Goal: Book appointment/travel/reservation

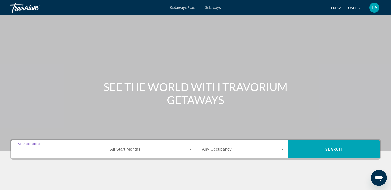
click at [51, 150] on input "Destination All Destinations" at bounding box center [58, 149] width 81 height 6
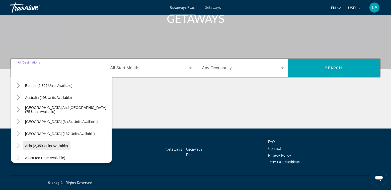
scroll to position [81, 0]
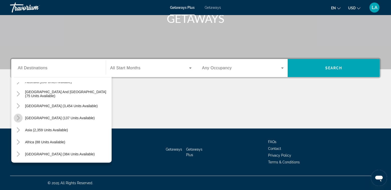
click at [19, 118] on icon "Toggle Central America (137 units available)" at bounding box center [18, 117] width 5 height 5
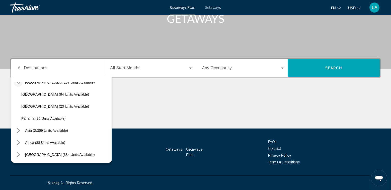
scroll to position [117, 0]
click at [18, 130] on icon "Toggle Asia (2,359 units available)" at bounding box center [18, 129] width 5 height 5
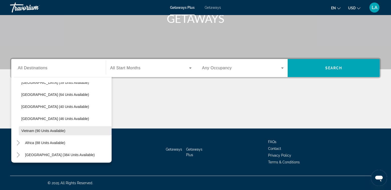
scroll to position [238, 0]
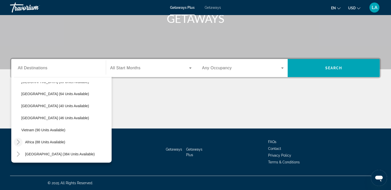
click at [19, 144] on icon "Toggle Africa (88 units available)" at bounding box center [18, 141] width 5 height 5
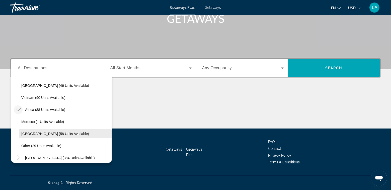
scroll to position [274, 0]
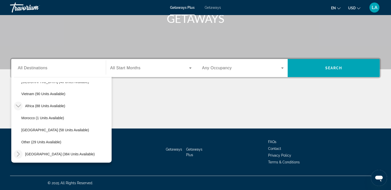
click at [18, 155] on icon "Toggle Middle East (384 units available)" at bounding box center [18, 153] width 5 height 5
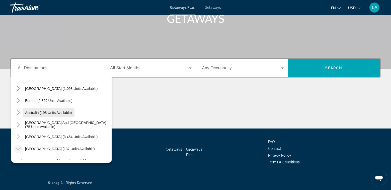
scroll to position [59, 0]
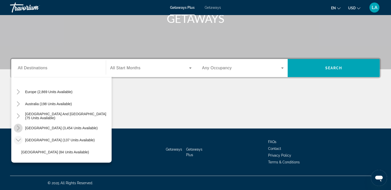
click at [17, 128] on icon "Toggle South America (3,454 units available)" at bounding box center [18, 127] width 5 height 5
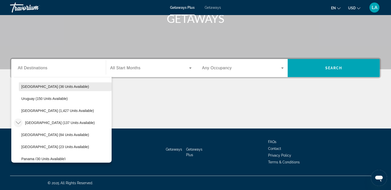
scroll to position [174, 0]
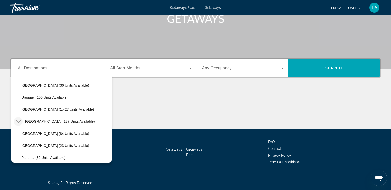
click at [17, 122] on icon "Toggle Central America (137 units available)" at bounding box center [18, 121] width 5 height 3
click at [17, 134] on icon "Toggle Asia (2,359 units available)" at bounding box center [18, 133] width 5 height 3
click at [18, 146] on icon "Toggle Africa (88 units available)" at bounding box center [18, 145] width 5 height 5
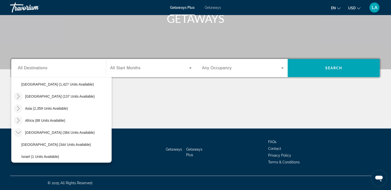
click at [17, 133] on icon "Toggle Middle East (384 units available)" at bounding box center [18, 132] width 5 height 5
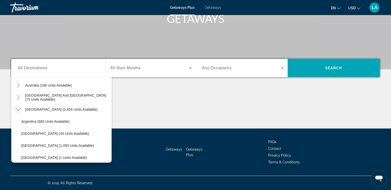
scroll to position [77, 0]
click at [17, 111] on icon "Toggle South America (3,454 units available)" at bounding box center [18, 109] width 5 height 5
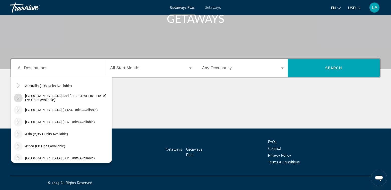
click at [18, 98] on icon "Toggle South Pacific and Oceania (75 units available)" at bounding box center [18, 97] width 5 height 5
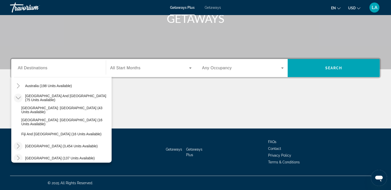
click at [17, 99] on icon "Toggle South Pacific and Oceania (75 units available)" at bounding box center [18, 97] width 5 height 5
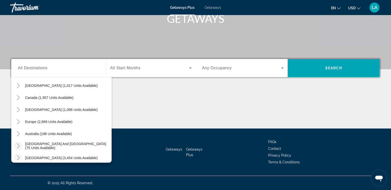
scroll to position [27, 0]
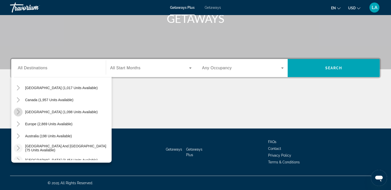
click at [19, 111] on icon "Toggle Caribbean & Atlantic Islands (1,098 units available)" at bounding box center [18, 111] width 3 height 5
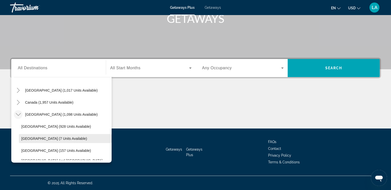
scroll to position [20, 0]
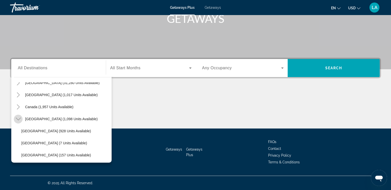
click at [19, 119] on icon "Toggle Caribbean & Atlantic Islands (1,098 units available)" at bounding box center [18, 119] width 5 height 3
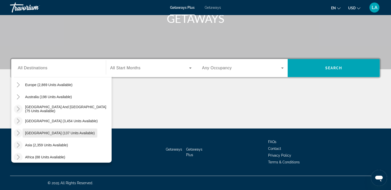
scroll to position [81, 0]
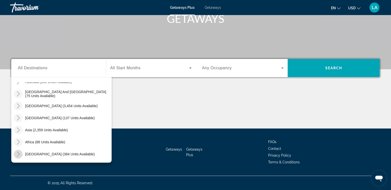
click at [19, 154] on icon "Toggle Middle East (384 units available)" at bounding box center [18, 153] width 5 height 5
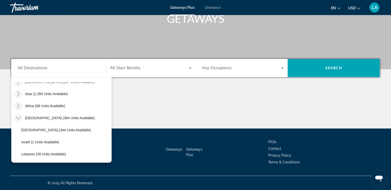
click at [18, 119] on icon "Toggle Middle East (384 units available)" at bounding box center [18, 117] width 5 height 5
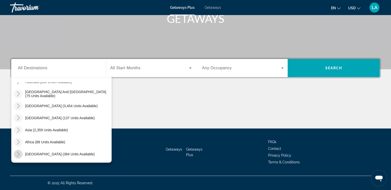
scroll to position [81, 0]
click at [19, 142] on icon "Toggle Africa (88 units available)" at bounding box center [18, 141] width 3 height 5
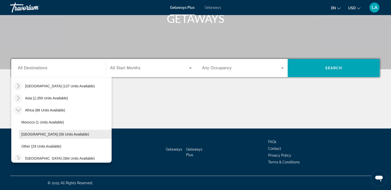
scroll to position [117, 0]
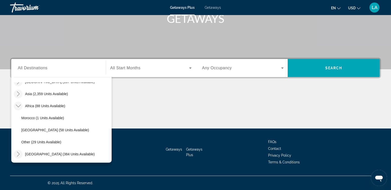
click at [17, 107] on icon "Toggle Africa (88 units available)" at bounding box center [18, 105] width 5 height 5
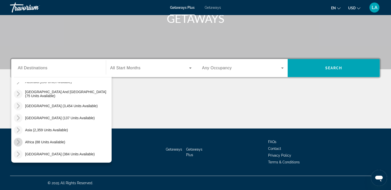
scroll to position [81, 0]
click at [20, 129] on icon "Toggle Asia (2,359 units available)" at bounding box center [18, 129] width 5 height 5
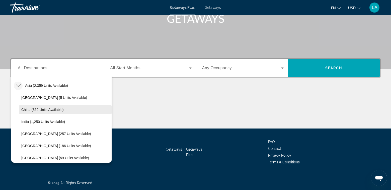
scroll to position [123, 0]
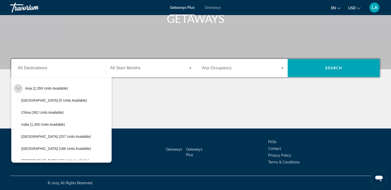
click at [19, 90] on icon "Toggle Asia (2,359 units available)" at bounding box center [18, 88] width 5 height 5
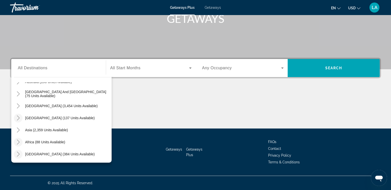
click at [20, 118] on icon "Toggle Central America (137 units available)" at bounding box center [18, 117] width 5 height 5
click at [19, 118] on icon "Toggle Central America (137 units available)" at bounding box center [18, 117] width 5 height 5
click at [18, 106] on icon "Toggle South America (3,454 units available)" at bounding box center [18, 105] width 5 height 5
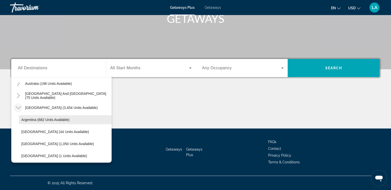
scroll to position [74, 0]
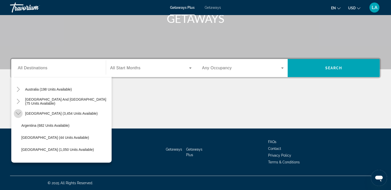
click at [20, 117] on mat-icon "Toggle South America (3,454 units available)" at bounding box center [18, 113] width 9 height 9
click at [19, 103] on icon "Toggle South Pacific and Oceania (75 units available)" at bounding box center [18, 101] width 5 height 5
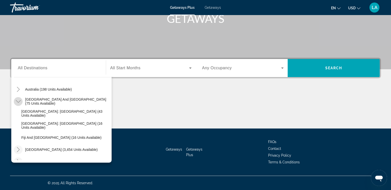
click at [18, 103] on icon "Toggle South Pacific and Oceania (75 units available)" at bounding box center [18, 101] width 5 height 5
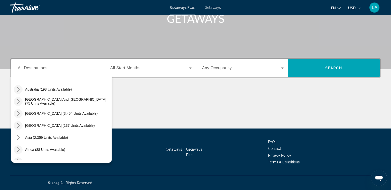
click at [18, 89] on icon "Toggle Australia (198 units available)" at bounding box center [18, 89] width 5 height 5
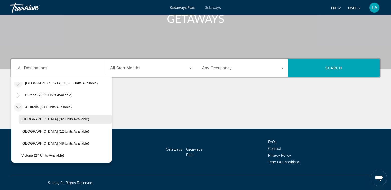
scroll to position [24, 0]
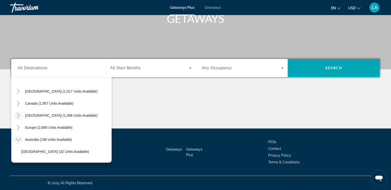
click at [18, 141] on icon "Toggle Australia (198 units available)" at bounding box center [18, 139] width 5 height 5
click at [20, 127] on icon "Toggle Europe (2,869 units available)" at bounding box center [18, 127] width 5 height 5
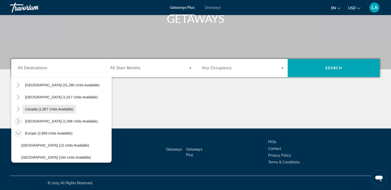
scroll to position [13, 0]
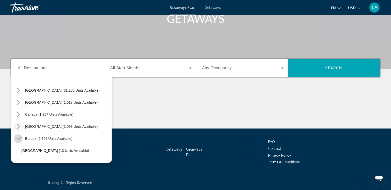
click at [18, 139] on icon "Toggle Europe (2,869 units available)" at bounding box center [18, 138] width 5 height 3
click at [19, 126] on icon "Toggle Caribbean & Atlantic Islands (1,098 units available)" at bounding box center [18, 126] width 5 height 5
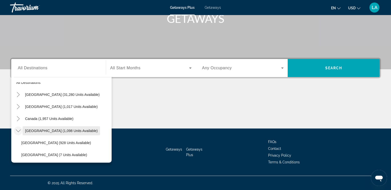
scroll to position [0, 0]
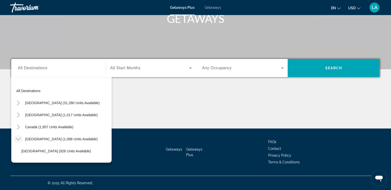
click at [18, 139] on icon "Toggle Caribbean & Atlantic Islands (1,098 units available)" at bounding box center [18, 138] width 5 height 5
click at [19, 104] on icon "Toggle United States (31,280 units available)" at bounding box center [18, 102] width 5 height 5
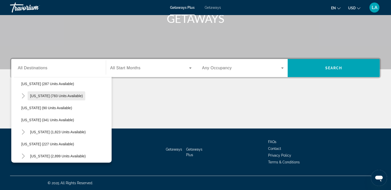
scroll to position [201, 0]
click at [23, 131] on icon "Toggle Missouri (1,823 units available)" at bounding box center [23, 130] width 5 height 5
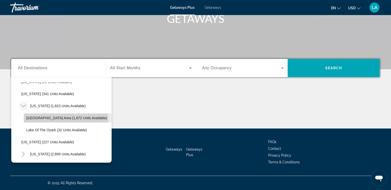
click at [36, 119] on span "[GEOGRAPHIC_DATA] Area (1,672 units available)" at bounding box center [66, 118] width 81 height 4
type input "**********"
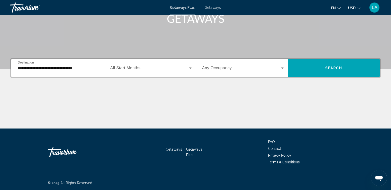
click at [123, 69] on span "All Start Months" at bounding box center [125, 68] width 30 height 4
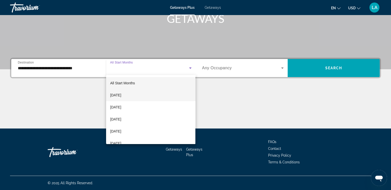
click at [115, 95] on span "[DATE]" at bounding box center [115, 95] width 11 height 6
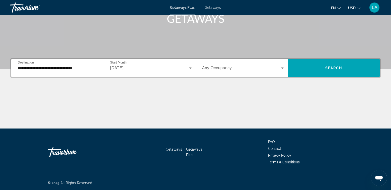
click at [221, 70] on span "Any Occupancy" at bounding box center [217, 68] width 30 height 4
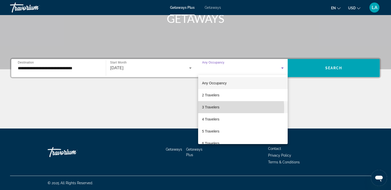
click at [213, 108] on span "3 Travelers" at bounding box center [210, 107] width 17 height 6
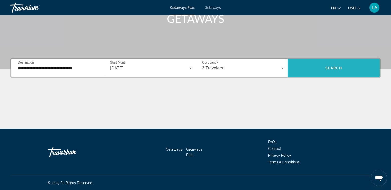
click at [340, 69] on span "Search" at bounding box center [333, 68] width 17 height 4
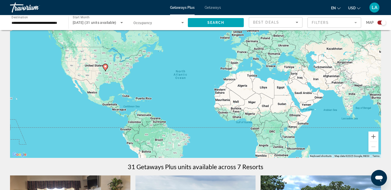
scroll to position [25, 0]
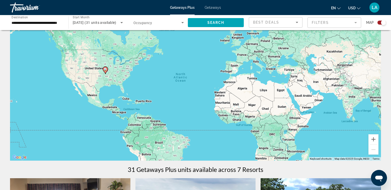
click at [355, 23] on mat-form-field "Filters" at bounding box center [334, 22] width 54 height 11
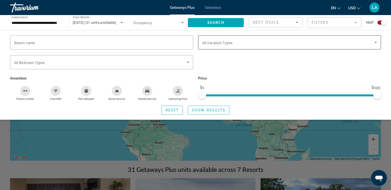
click at [209, 44] on span "All Vacation Types" at bounding box center [217, 43] width 31 height 4
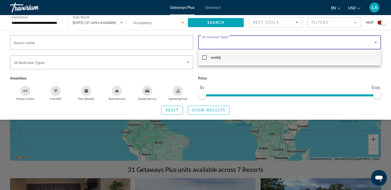
click at [235, 40] on div at bounding box center [195, 95] width 391 height 190
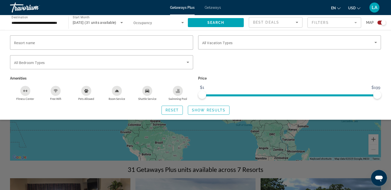
click at [337, 21] on mat-form-field "Filters" at bounding box center [334, 22] width 54 height 11
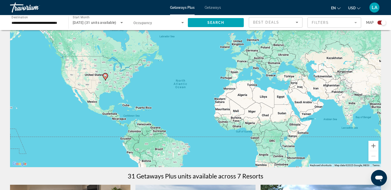
scroll to position [0, 0]
